Goal: Information Seeking & Learning: Find specific fact

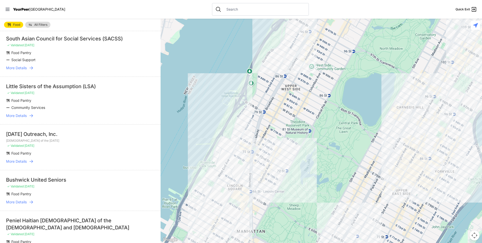
scroll to position [177, 0]
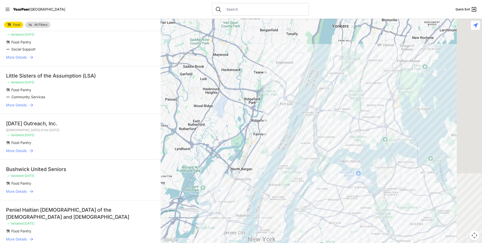
drag, startPoint x: 393, startPoint y: 139, endPoint x: 315, endPoint y: 158, distance: 80.7
click at [315, 158] on div at bounding box center [322, 131] width 322 height 224
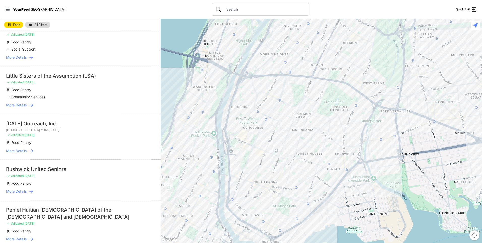
drag, startPoint x: 335, startPoint y: 123, endPoint x: 311, endPoint y: 187, distance: 68.9
click at [312, 193] on div at bounding box center [322, 131] width 322 height 224
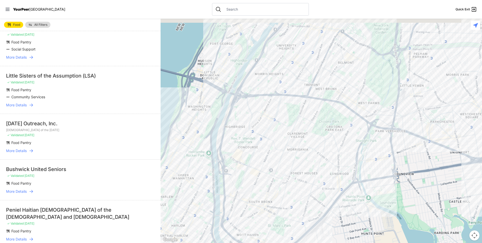
drag, startPoint x: 315, startPoint y: 123, endPoint x: 310, endPoint y: 144, distance: 21.8
click at [310, 144] on div at bounding box center [322, 131] width 322 height 224
click at [321, 84] on div at bounding box center [322, 131] width 322 height 224
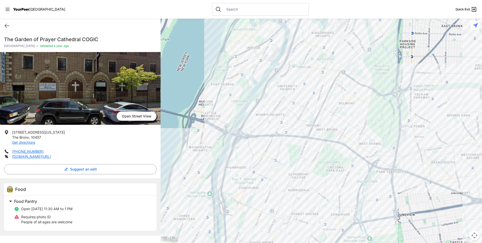
click at [119, 31] on div "Quick Exit" at bounding box center [80, 26] width 161 height 14
drag, startPoint x: 42, startPoint y: 151, endPoint x: 12, endPoint y: 129, distance: 37.3
click at [12, 129] on div "[GEOGRAPHIC_DATA] [STREET_ADDRESS][US_STATE] Get directions [PHONE_NUMBER] [DOM…" at bounding box center [80, 143] width 161 height 183
copy ul "[STREET_ADDRESS][US_STATE] Get directions [PHONE_NUMBER]"
click at [315, 128] on div at bounding box center [322, 131] width 322 height 224
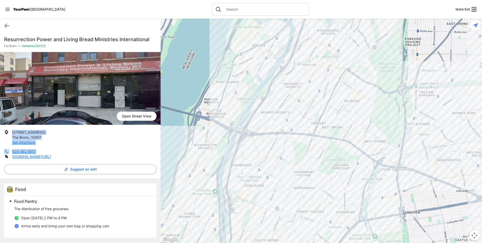
drag, startPoint x: 38, startPoint y: 153, endPoint x: 12, endPoint y: 132, distance: 32.6
click at [12, 132] on ul "[STREET_ADDRESS] Get directions 929.462.5857 [DOMAIN_NAME][URL]" at bounding box center [80, 144] width 153 height 29
copy ul "[STREET_ADDRESS] Get directions 929.462.5857"
click at [352, 134] on div at bounding box center [322, 131] width 322 height 224
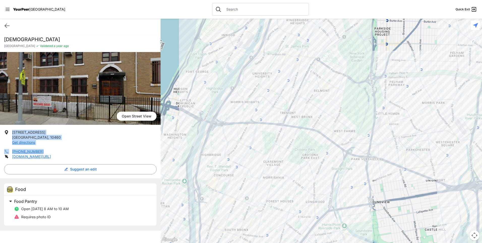
drag, startPoint x: 39, startPoint y: 150, endPoint x: 12, endPoint y: 132, distance: 32.9
click at [12, 132] on ul "[STREET_ADDRESS] Get directions [PHONE_NUMBER] [DOMAIN_NAME][URL]" at bounding box center [80, 144] width 153 height 29
copy ul "[STREET_ADDRESS] Get directions [PHONE_NUMBER]"
